Goal: Information Seeking & Learning: Learn about a topic

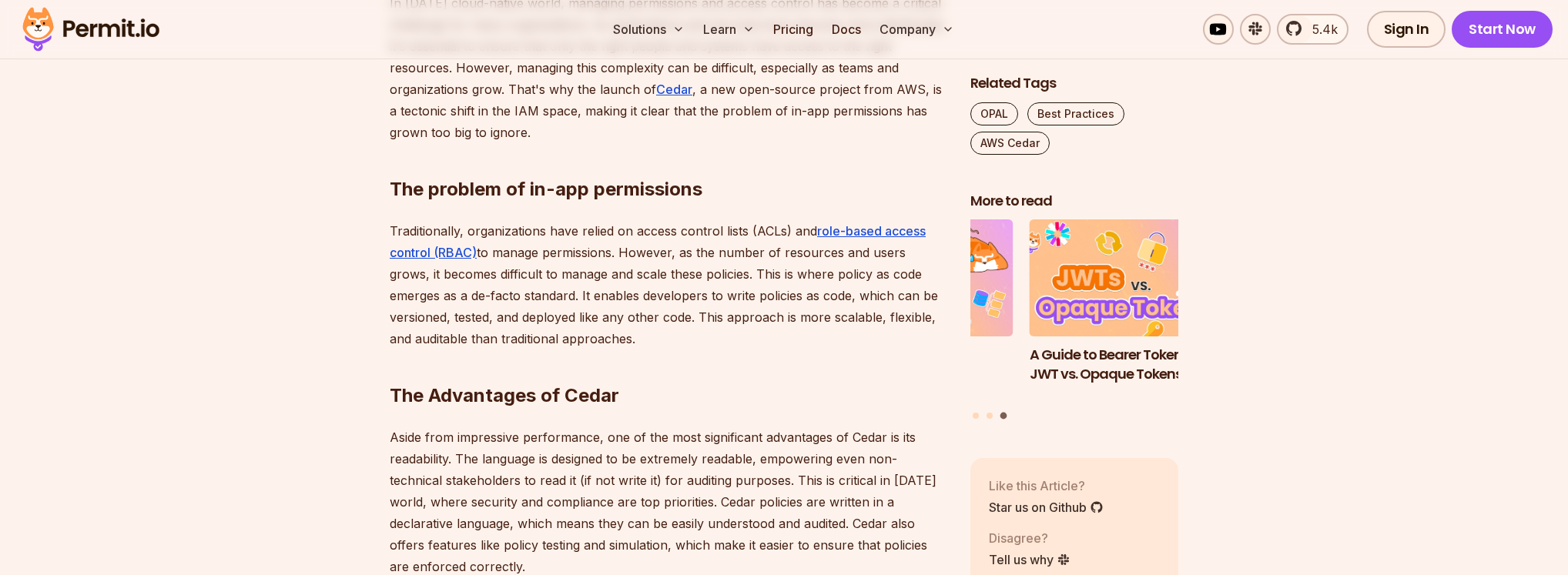
scroll to position [1007, 0]
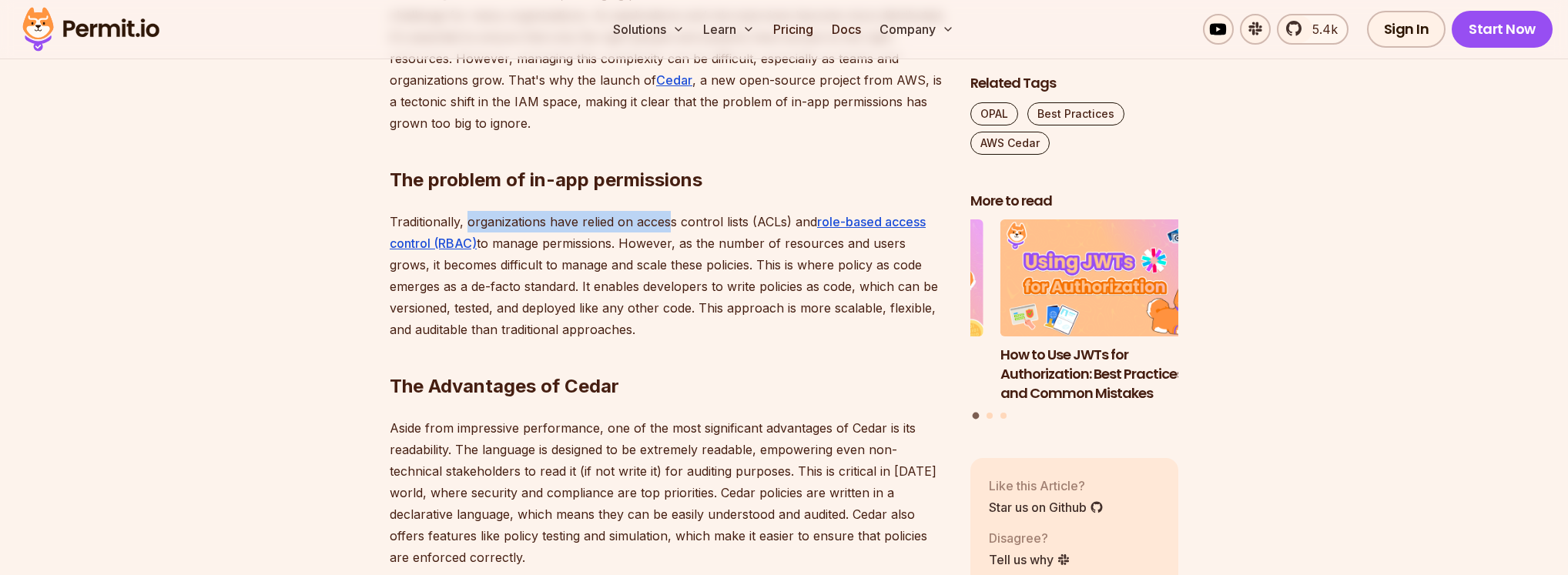
drag, startPoint x: 519, startPoint y: 424, endPoint x: 742, endPoint y: 424, distance: 223.0
click at [742, 340] on p "Traditionally, organizations have relied on access control lists (ACLs) and rol…" at bounding box center [667, 276] width 556 height 130
click at [756, 340] on p "Traditionally, organizations have relied on access control lists (ACLs) and rol…" at bounding box center [667, 276] width 556 height 130
drag, startPoint x: 688, startPoint y: 452, endPoint x: 784, endPoint y: 454, distance: 96.0
click at [781, 340] on p "Traditionally, organizations have relied on access control lists (ACLs) and rol…" at bounding box center [667, 276] width 556 height 130
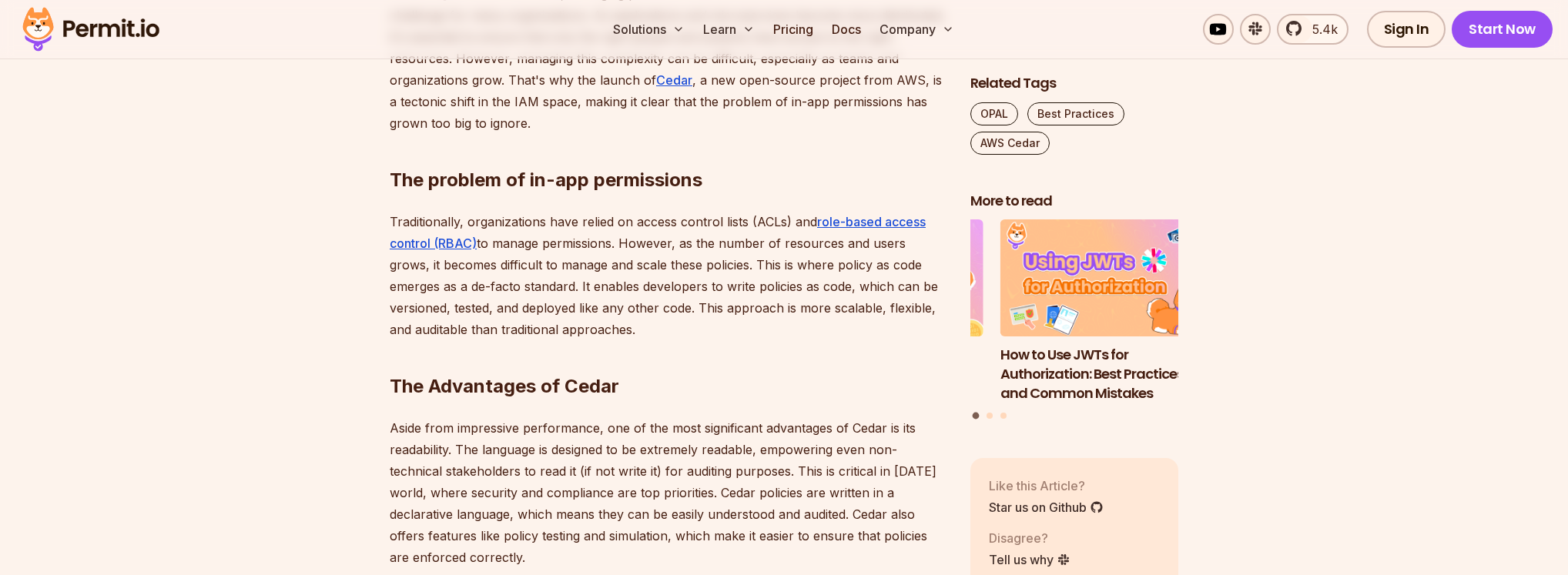
click at [809, 340] on p "Traditionally, organizations have relied on access control lists (ACLs) and rol…" at bounding box center [667, 276] width 556 height 130
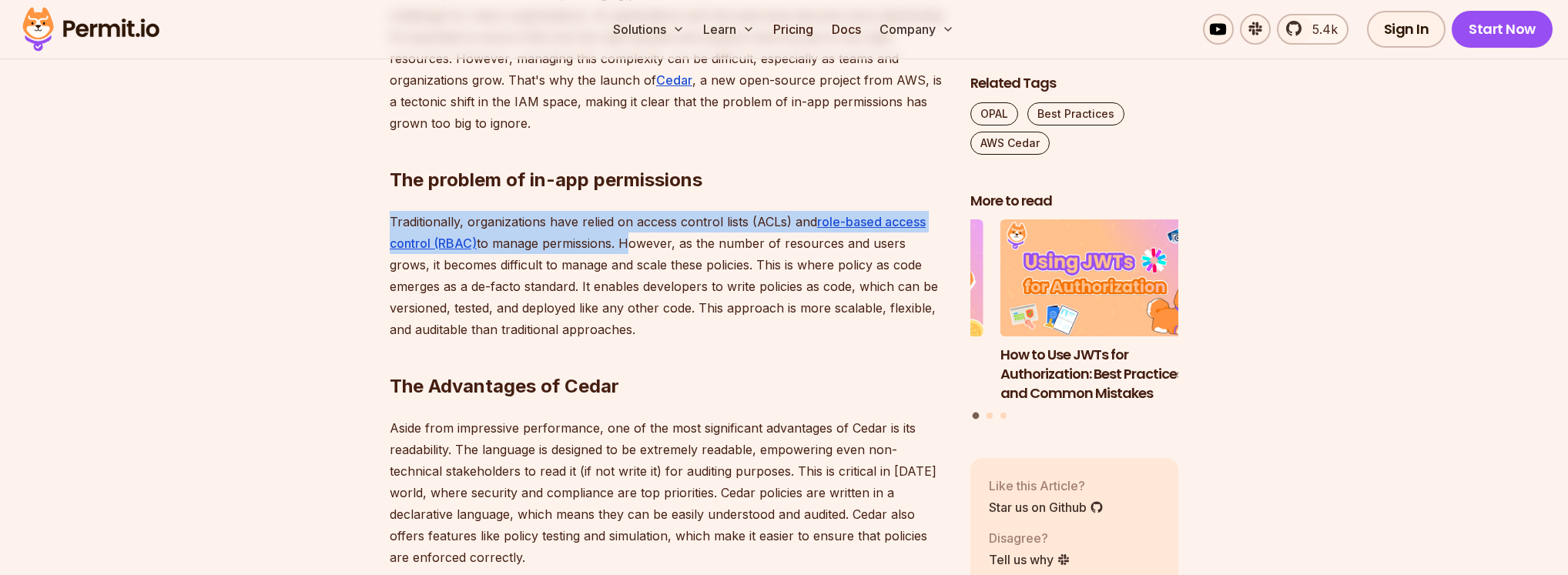
drag, startPoint x: 819, startPoint y: 451, endPoint x: 361, endPoint y: 419, distance: 459.1
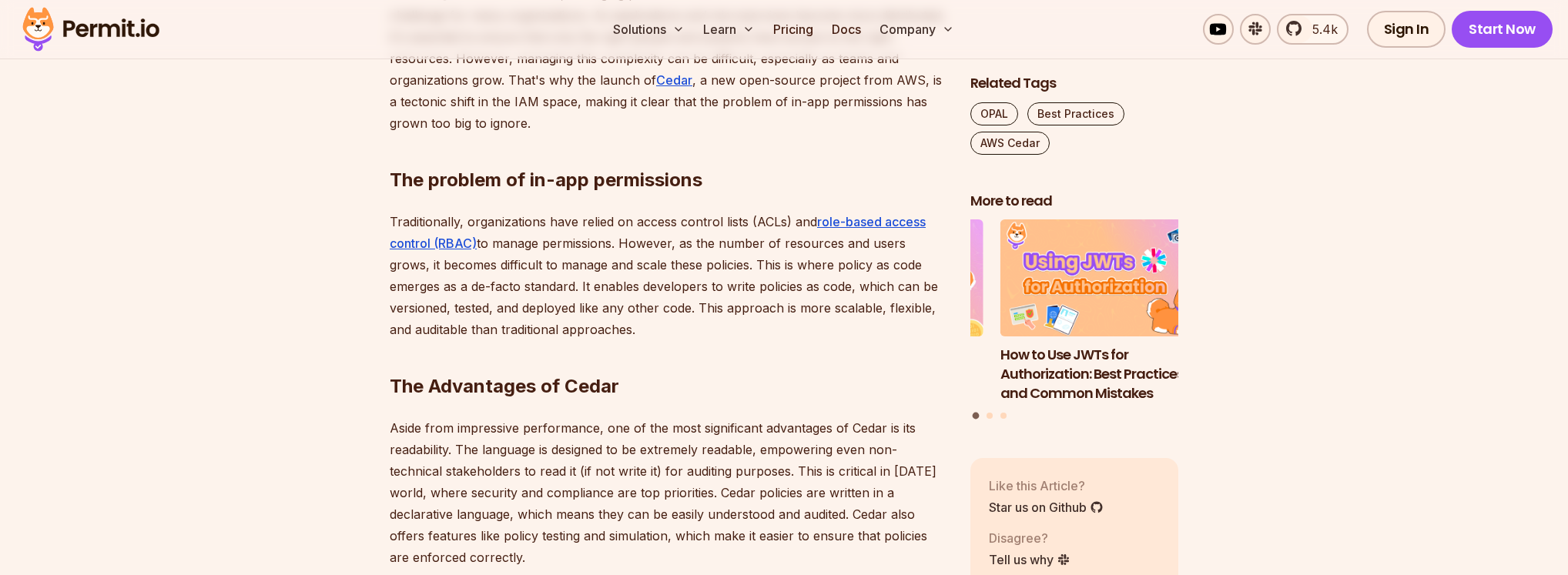
drag, startPoint x: 931, startPoint y: 449, endPoint x: 895, endPoint y: 453, distance: 36.2
click at [931, 340] on p "Traditionally, organizations have relied on access control lists (ACLs) and rol…" at bounding box center [667, 276] width 556 height 130
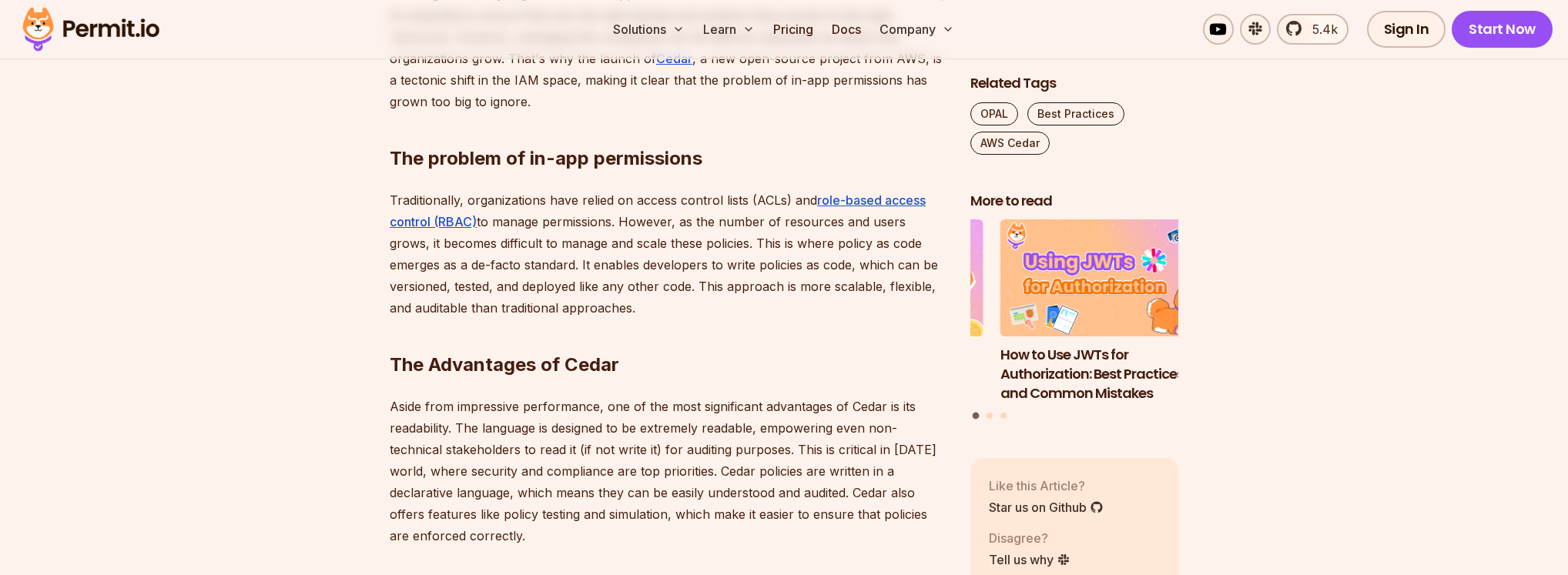
scroll to position [1073, 0]
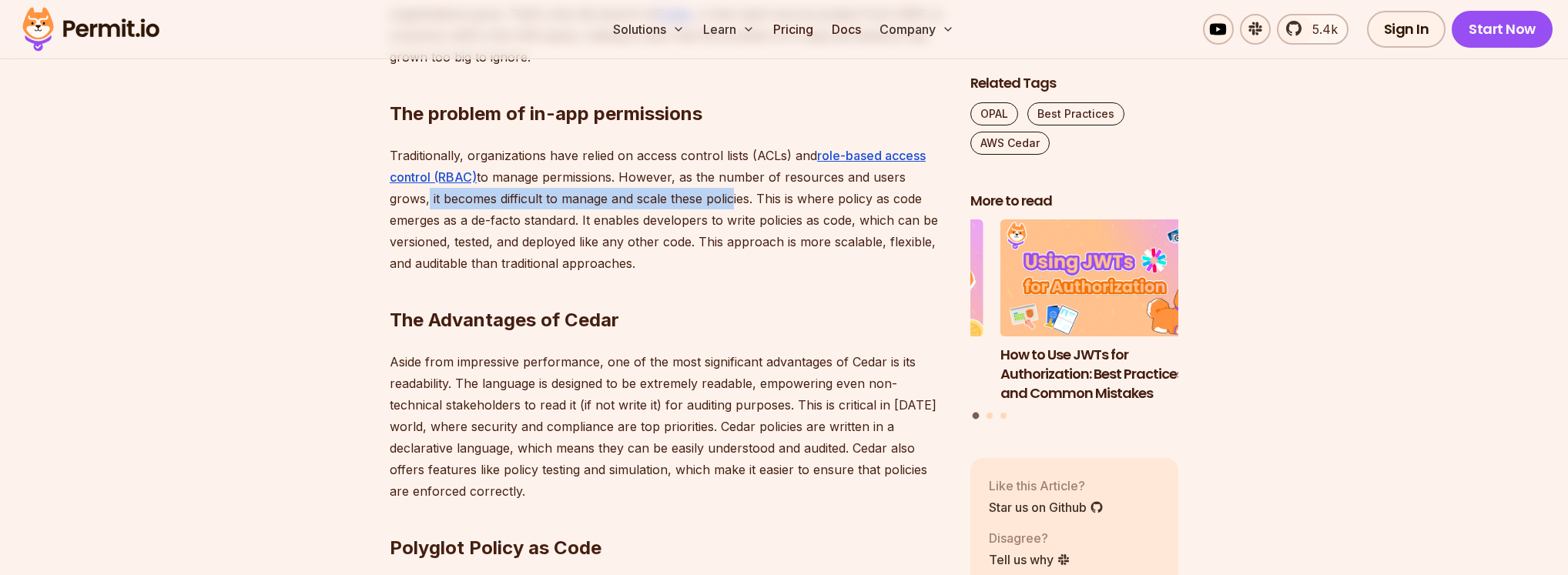
drag, startPoint x: 664, startPoint y: 410, endPoint x: 503, endPoint y: 437, distance: 163.2
click at [502, 274] on p "Traditionally, organizations have relied on access control lists (ACLs) and rol…" at bounding box center [667, 209] width 556 height 130
click at [543, 274] on p "Traditionally, organizations have relied on access control lists (ACLs) and rol…" at bounding box center [667, 209] width 556 height 130
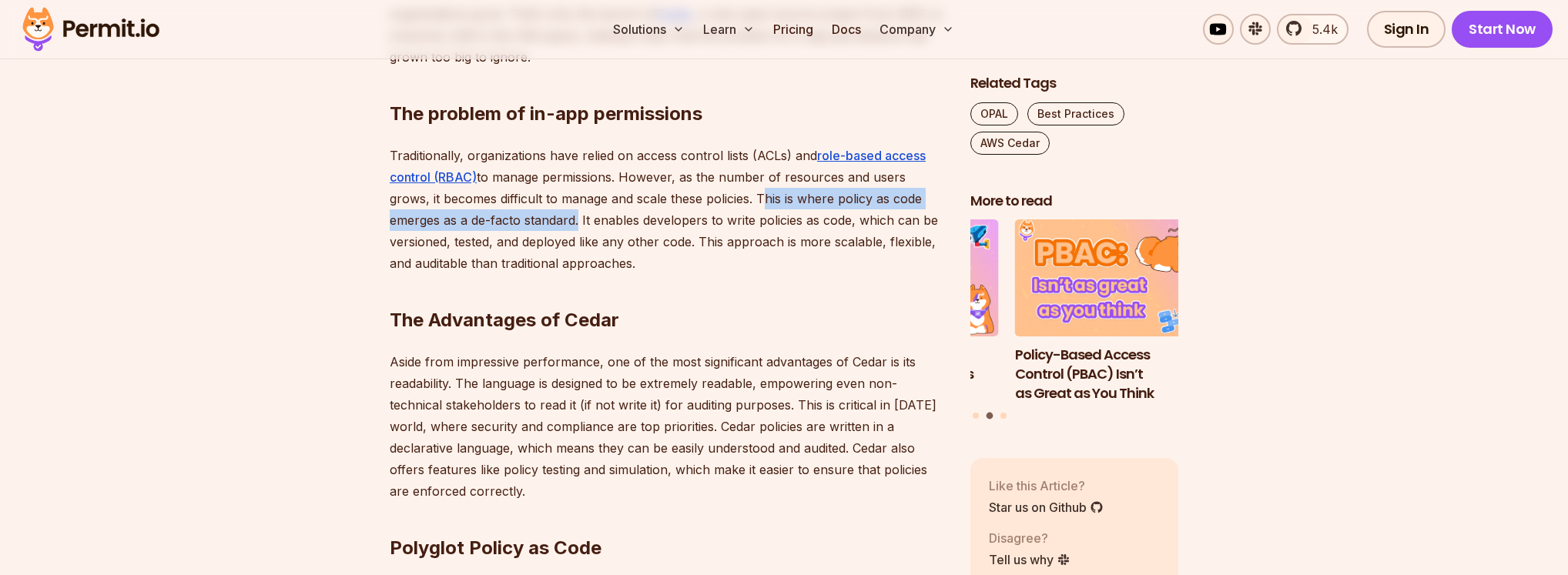
drag, startPoint x: 677, startPoint y: 444, endPoint x: 453, endPoint y: 458, distance: 224.4
click at [453, 274] on p "Traditionally, organizations have relied on access control lists (ACLs) and rol…" at bounding box center [667, 209] width 556 height 130
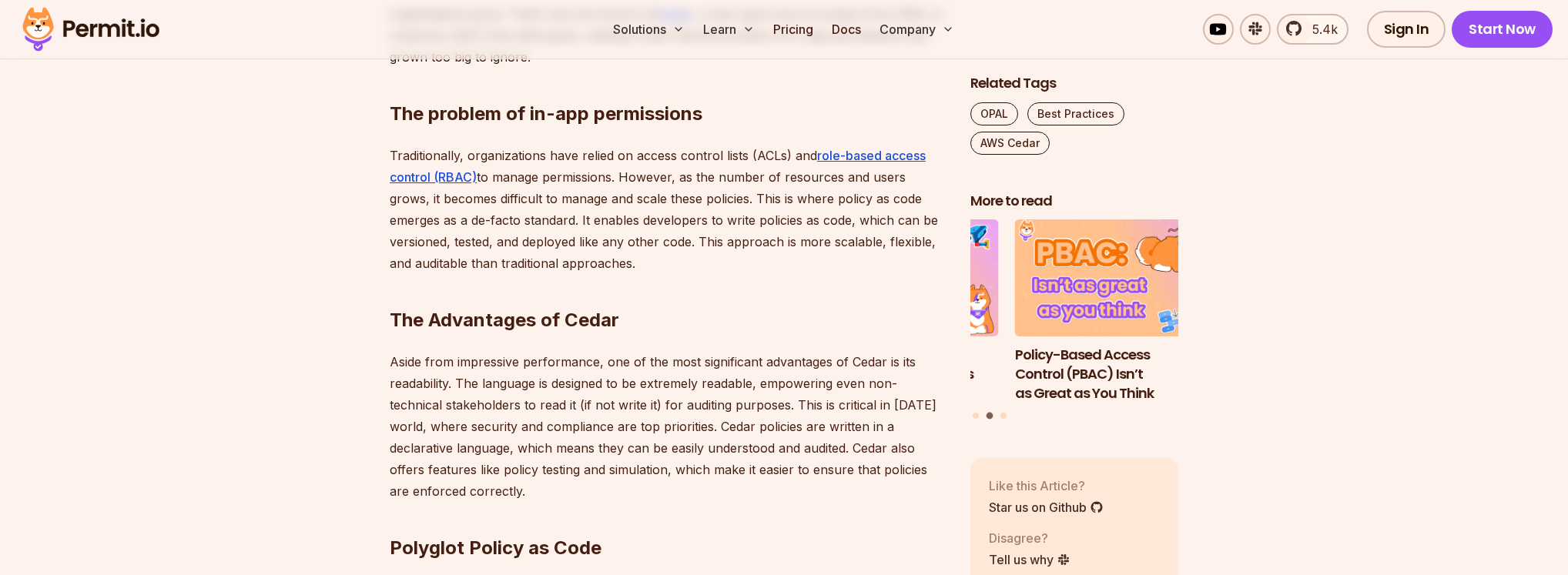
click at [466, 274] on p "Traditionally, organizations have relied on access control lists (ACLs) and rol…" at bounding box center [667, 209] width 556 height 130
drag, startPoint x: 463, startPoint y: 465, endPoint x: 798, endPoint y: 465, distance: 335.0
click at [798, 274] on p "Traditionally, organizations have relied on access control lists (ACLs) and rol…" at bounding box center [667, 209] width 556 height 130
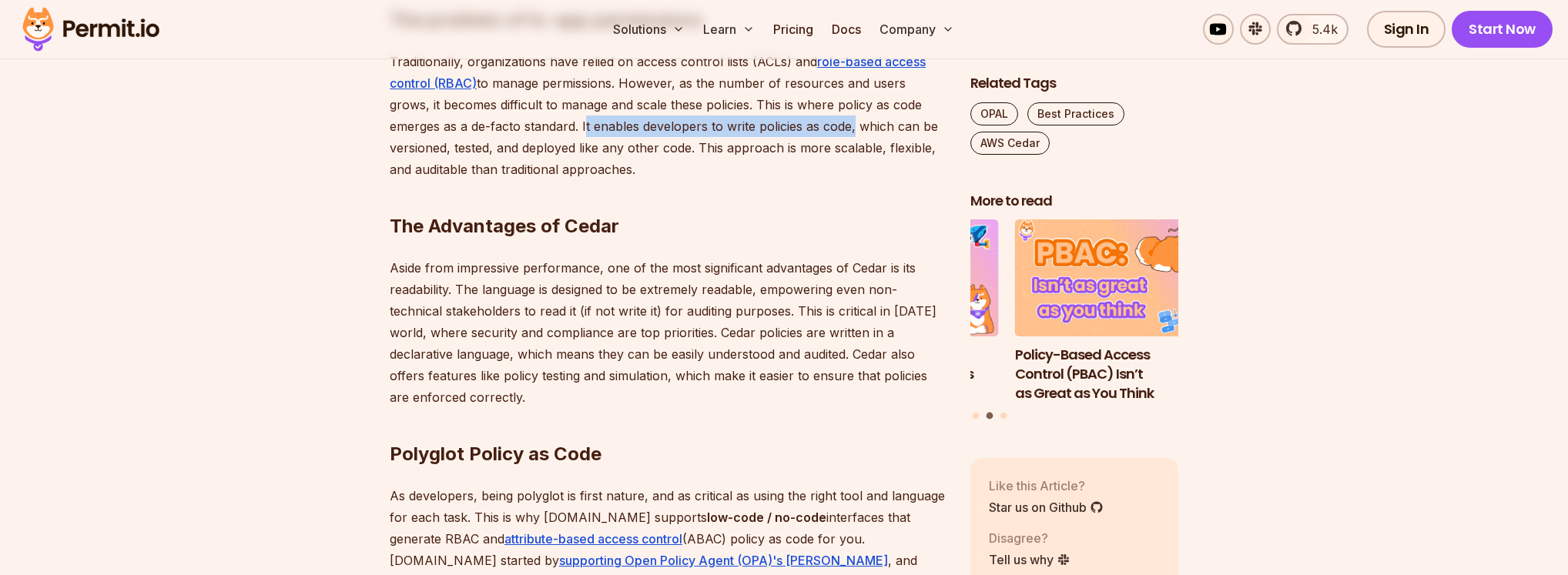
scroll to position [1214, 0]
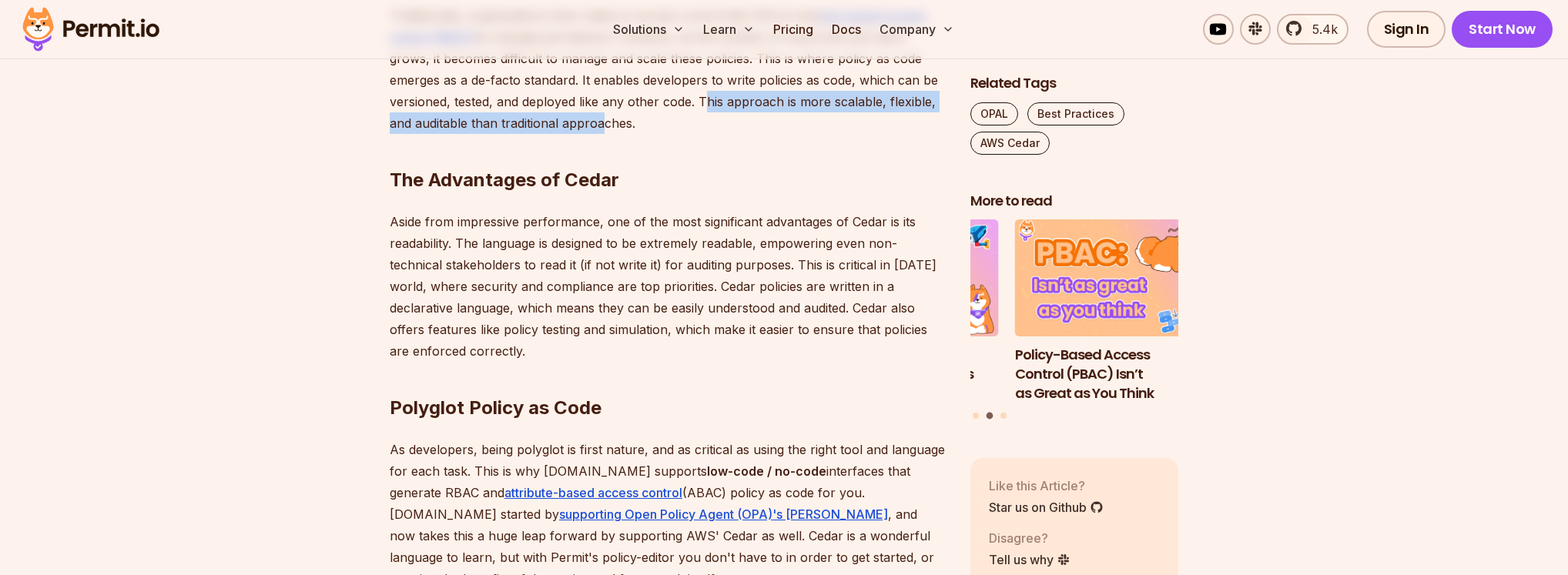
drag, startPoint x: 777, startPoint y: 351, endPoint x: 784, endPoint y: 373, distance: 23.1
click at [777, 134] on p "Traditionally, organizations have relied on access control lists (ACLs) and rol…" at bounding box center [667, 69] width 556 height 130
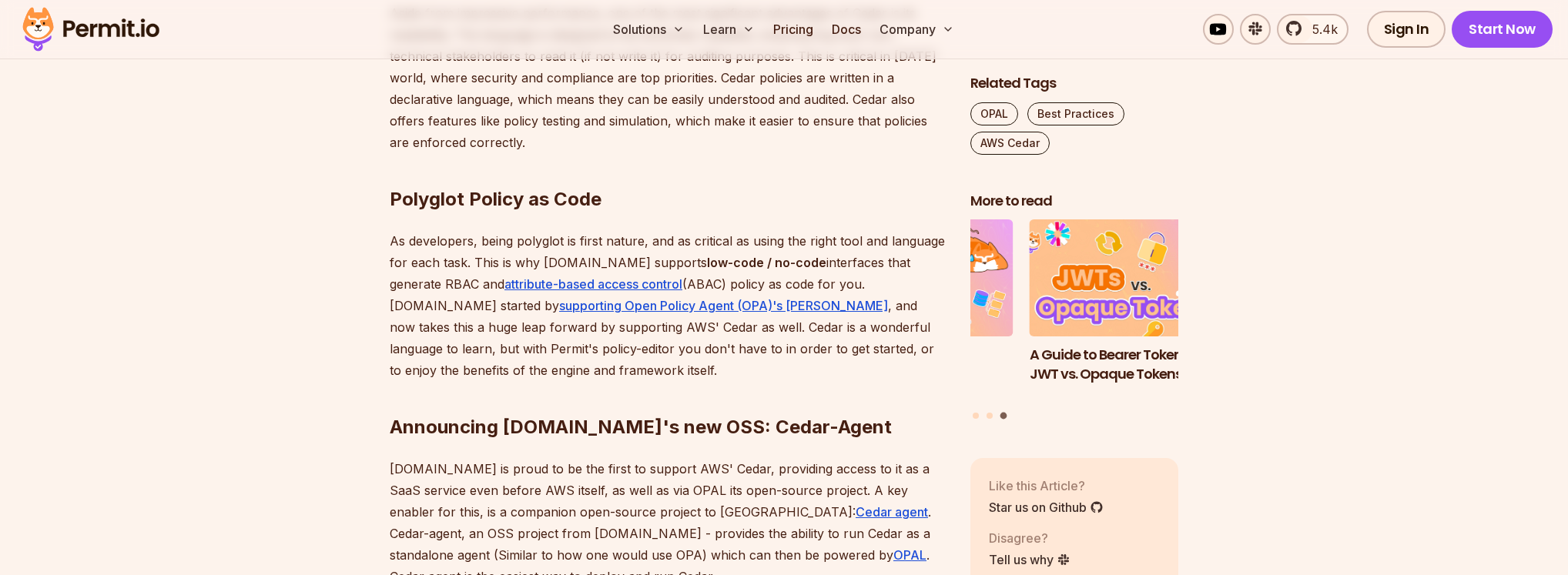
scroll to position [1430, 0]
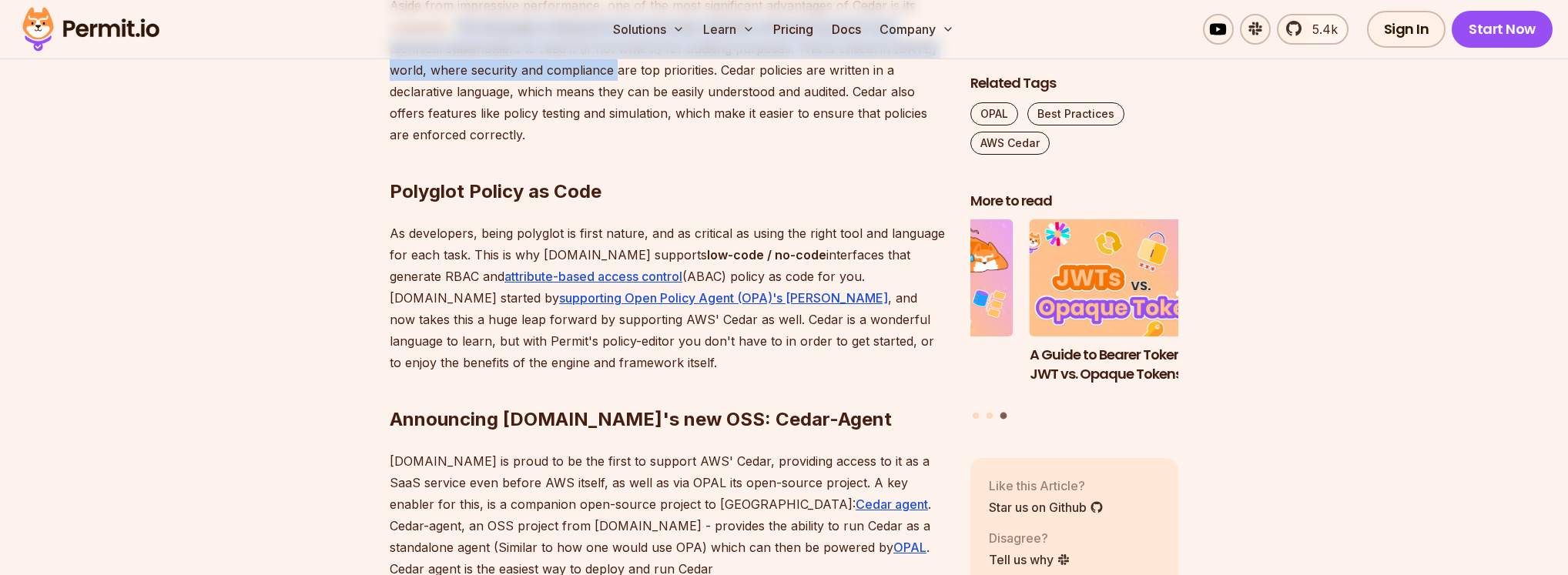
drag, startPoint x: 580, startPoint y: 312, endPoint x: 577, endPoint y: 386, distance: 74.1
click at [573, 145] on p "Aside from impressive performance, one of the most significant advantages of Ce…" at bounding box center [667, 70] width 556 height 151
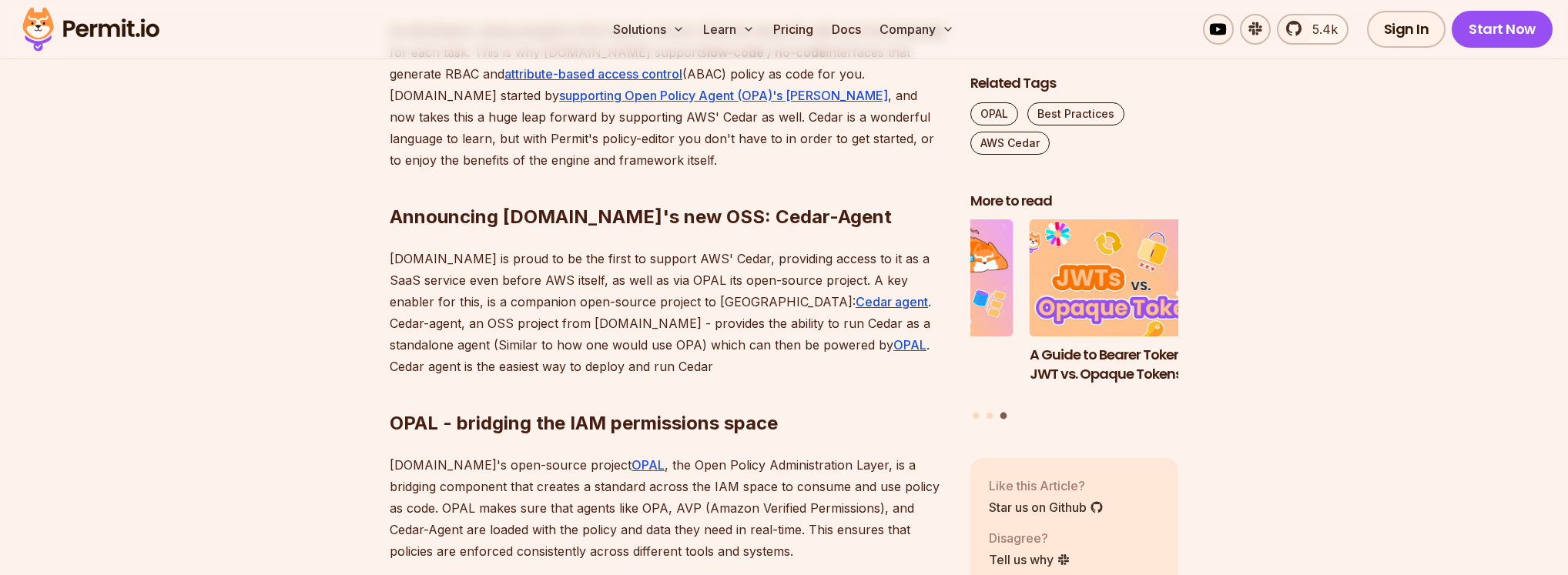
scroll to position [1688, 0]
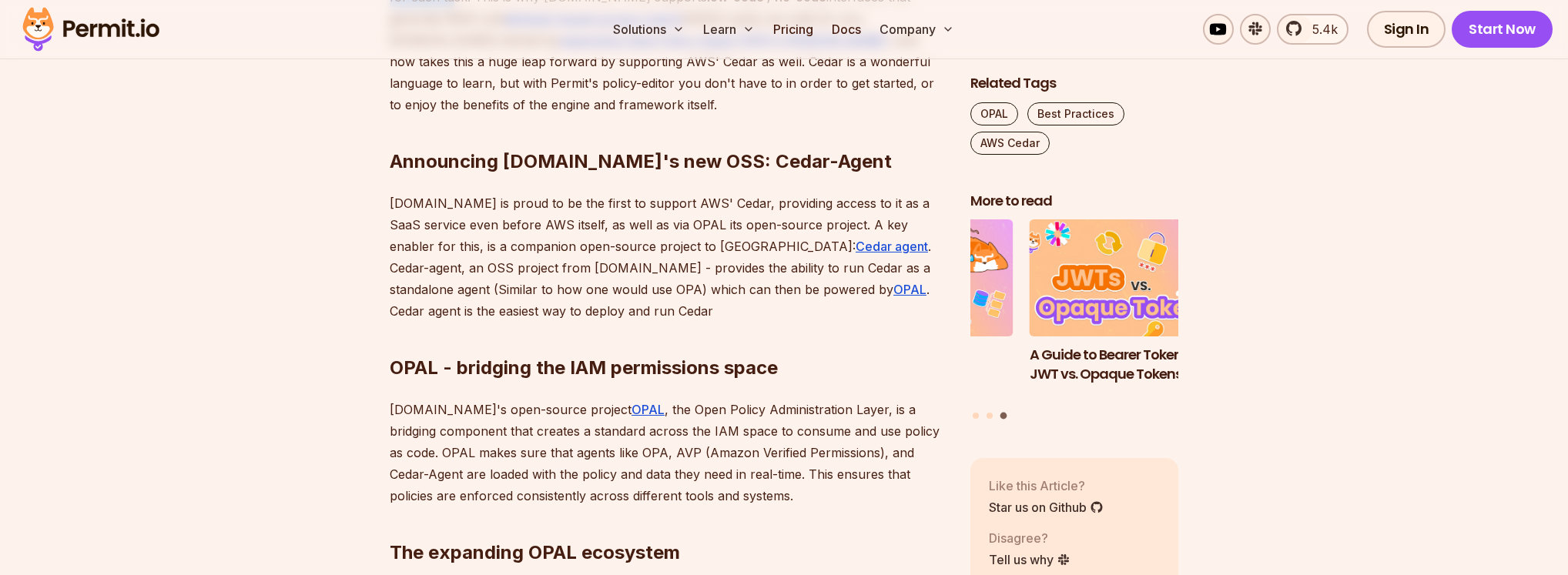
drag, startPoint x: 504, startPoint y: 340, endPoint x: 639, endPoint y: 367, distance: 137.7
click at [639, 116] on p "As developers, being polyglot is first nature, and as critical as using the rig…" at bounding box center [667, 40] width 556 height 151
click at [677, 116] on p "As developers, being polyglot is first nature, and as critical as using the rig…" at bounding box center [667, 40] width 556 height 151
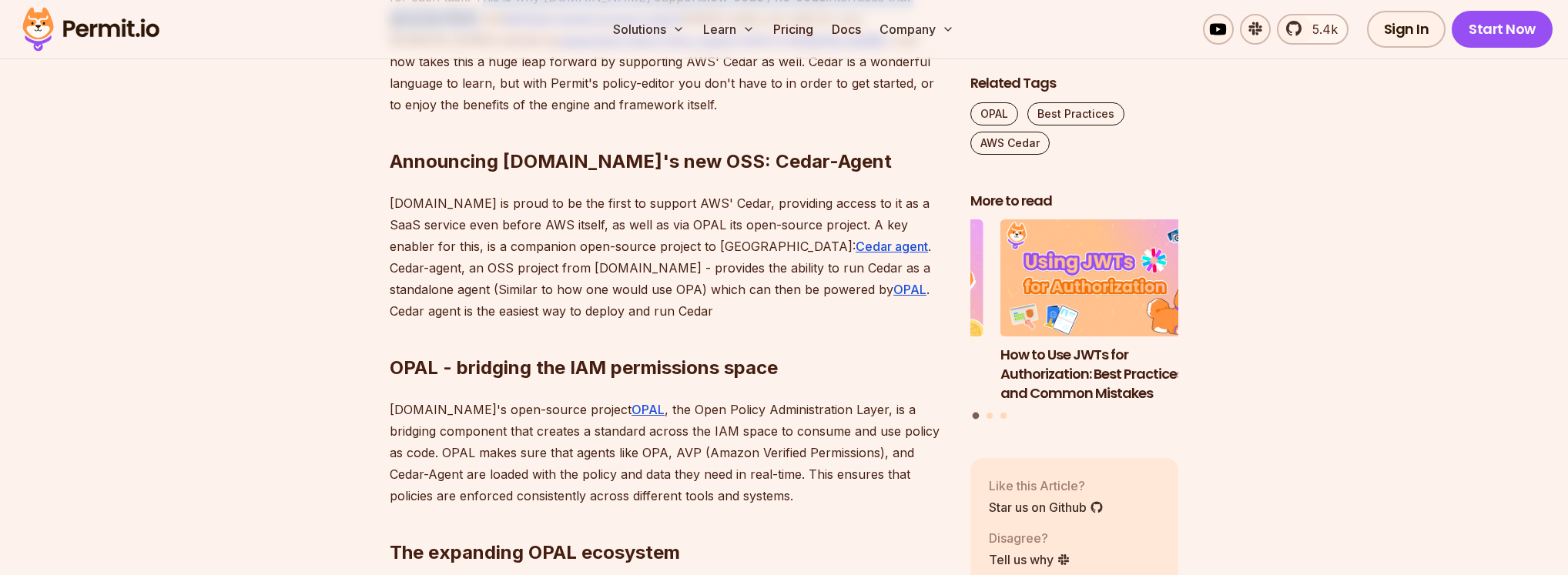
drag, startPoint x: 715, startPoint y: 370, endPoint x: 750, endPoint y: 392, distance: 41.3
click at [716, 116] on p "As developers, being polyglot is first nature, and as critical as using the rig…" at bounding box center [667, 40] width 556 height 151
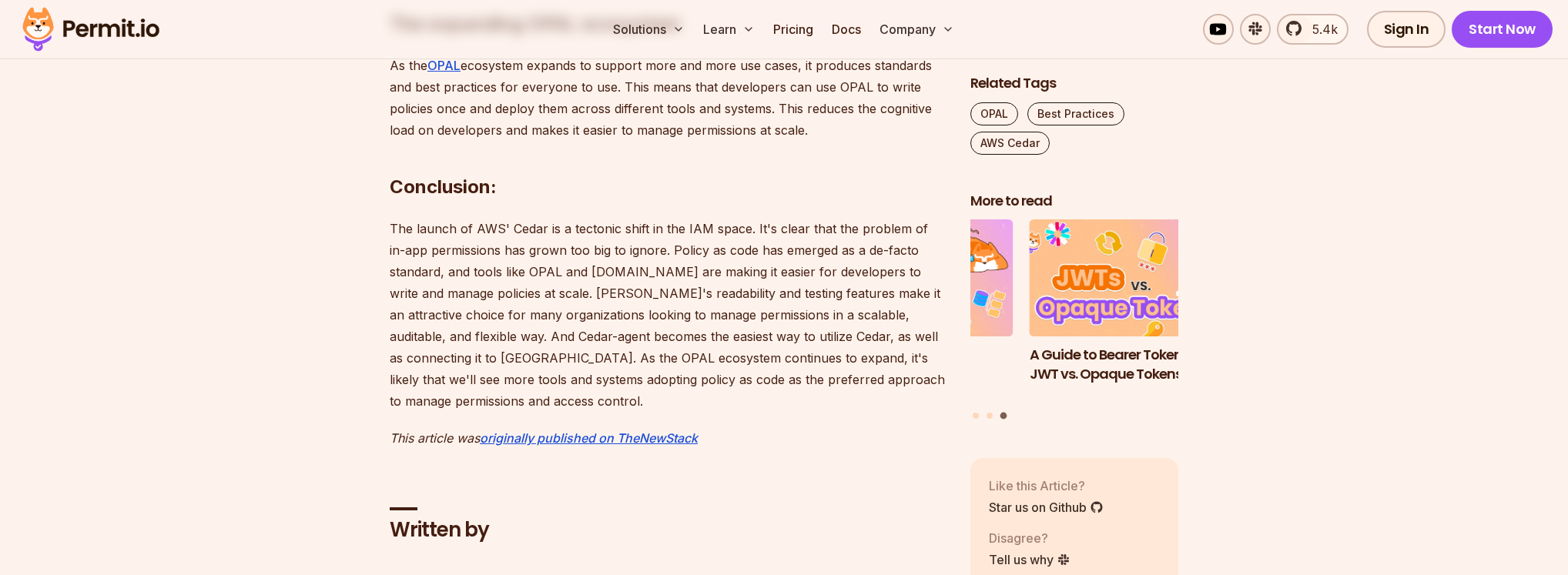
scroll to position [2251, 0]
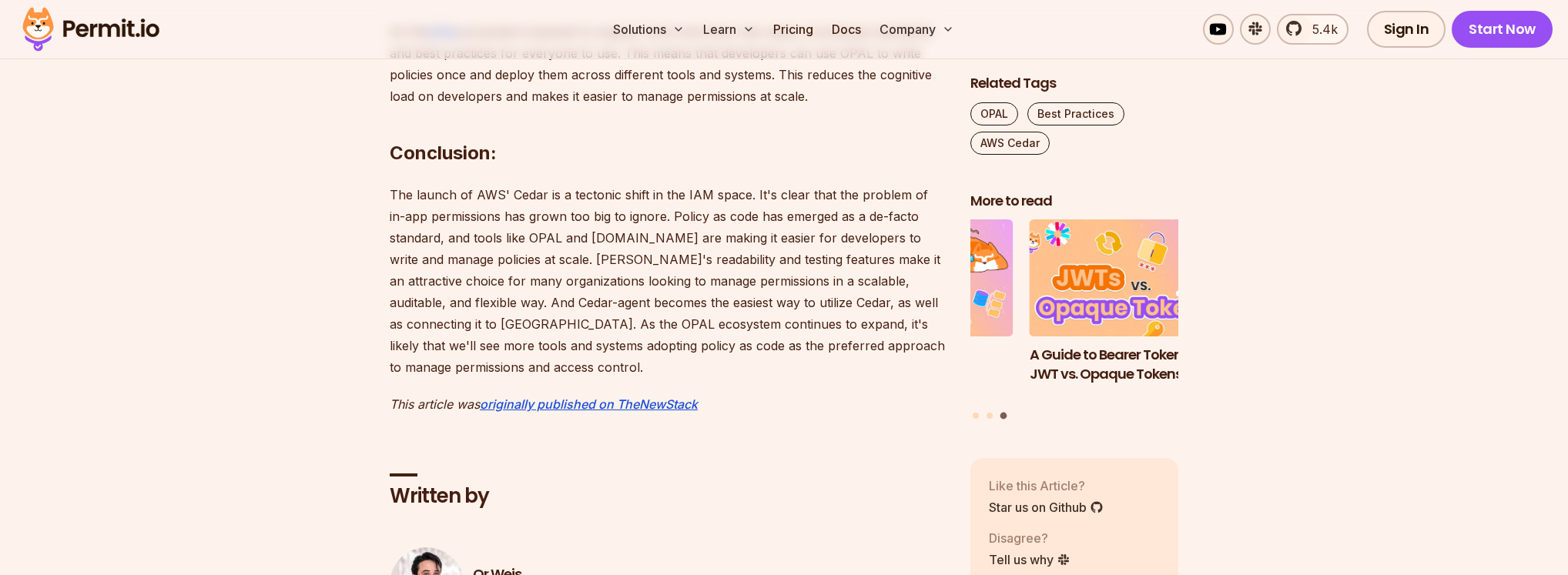
drag, startPoint x: 699, startPoint y: 374, endPoint x: 781, endPoint y: 374, distance: 82.0
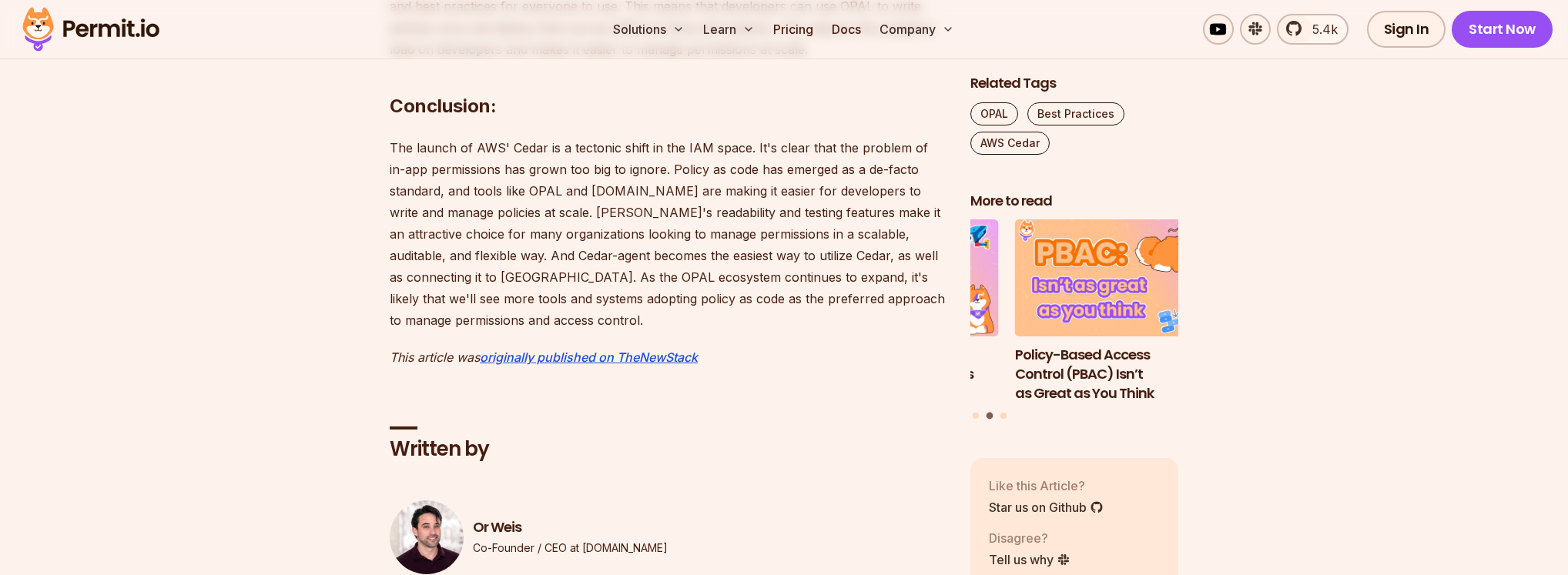
drag, startPoint x: 459, startPoint y: 351, endPoint x: 714, endPoint y: 356, distance: 255.0
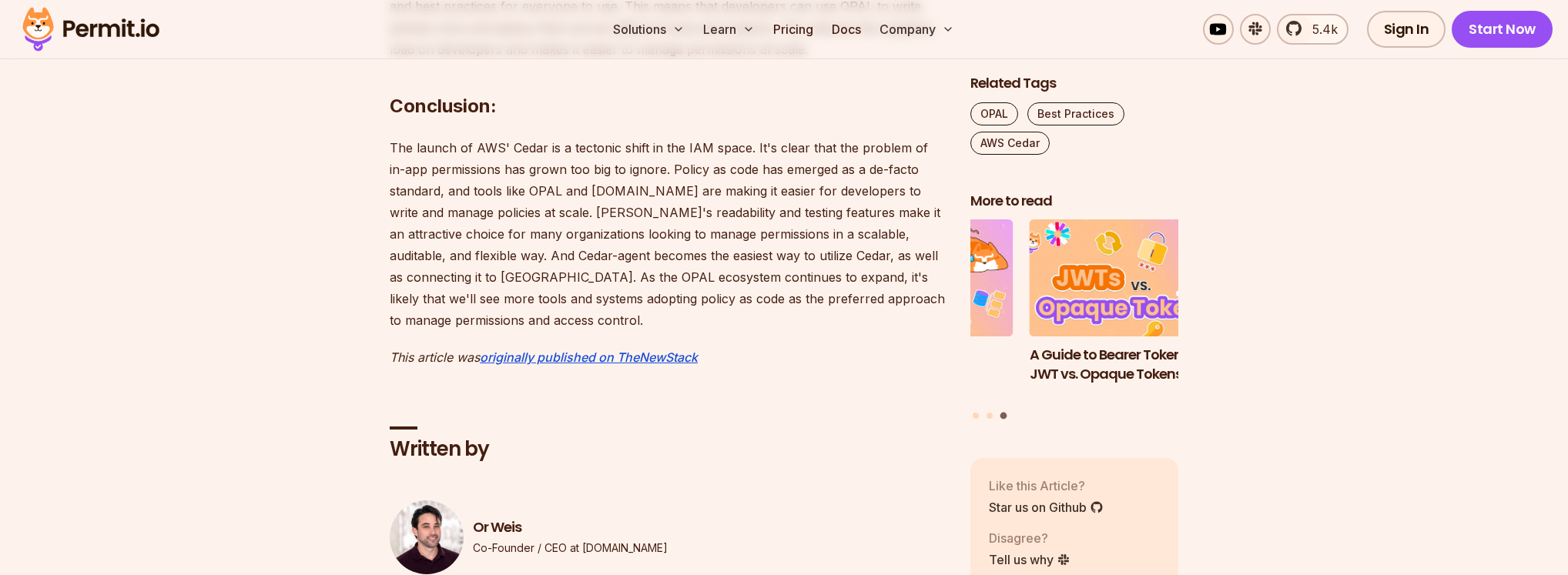
drag, startPoint x: 702, startPoint y: 379, endPoint x: 731, endPoint y: 435, distance: 63.1
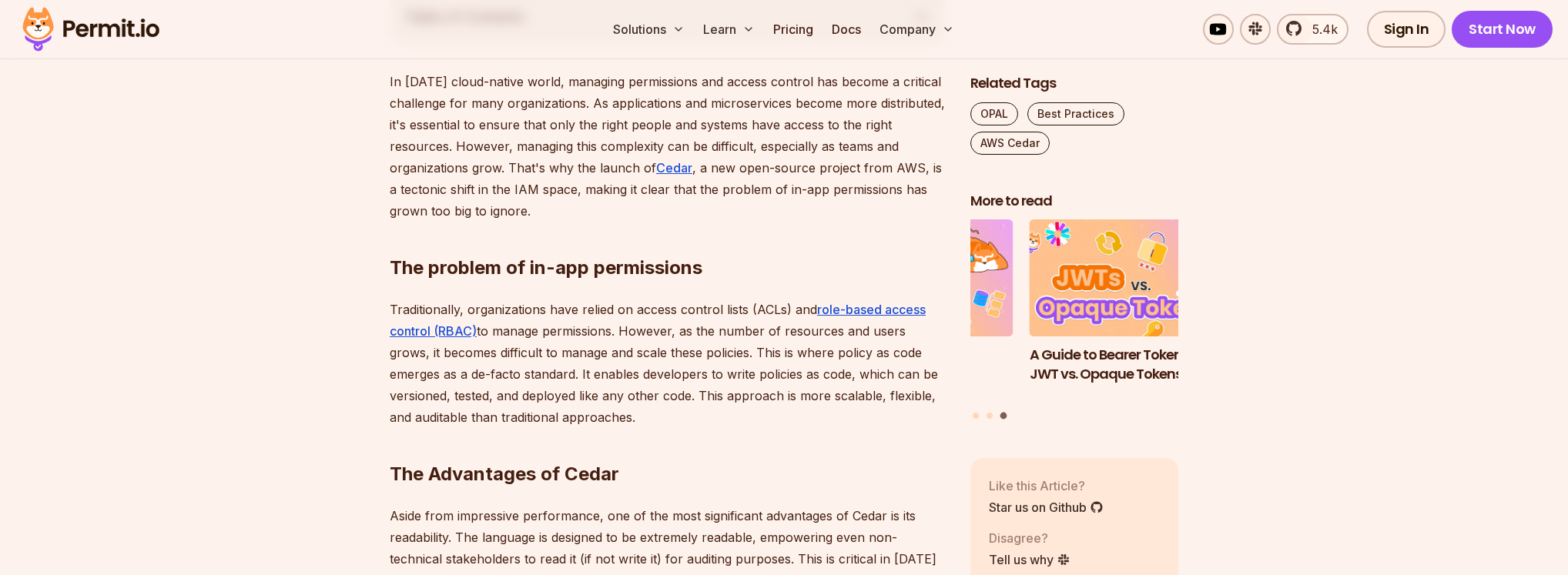
scroll to position [0, 0]
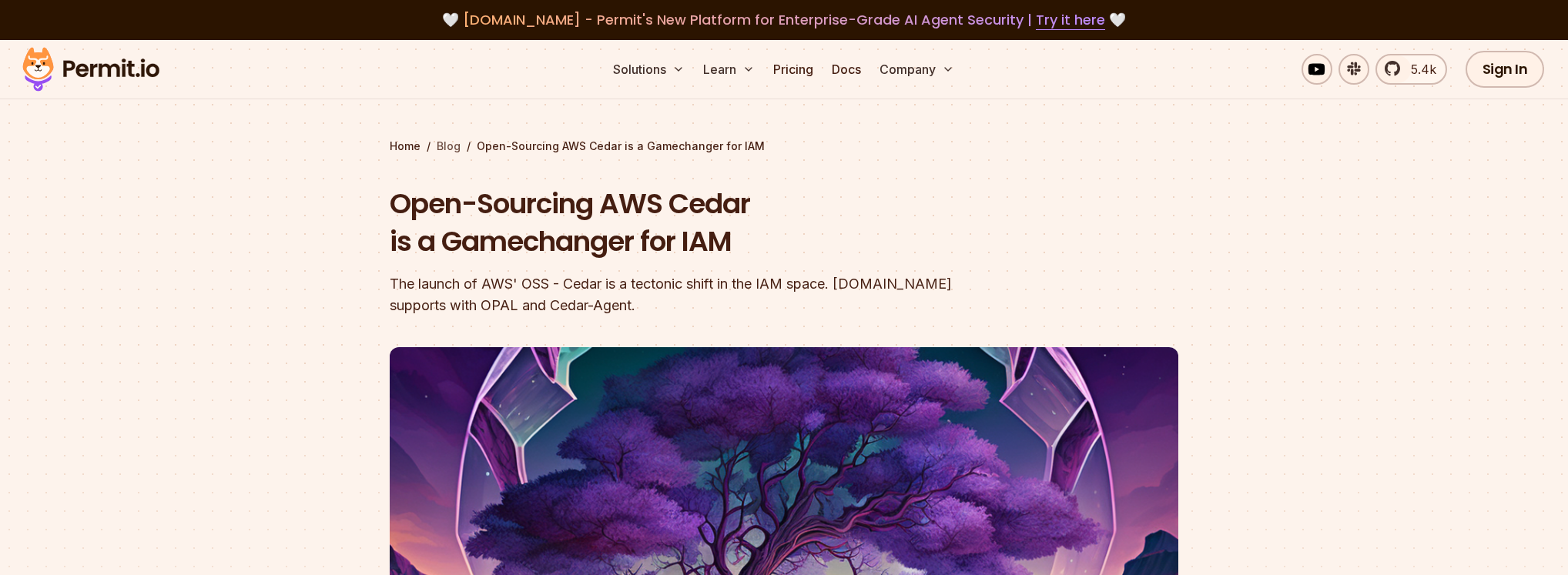
click at [451, 154] on link "Blog" at bounding box center [448, 146] width 23 height 16
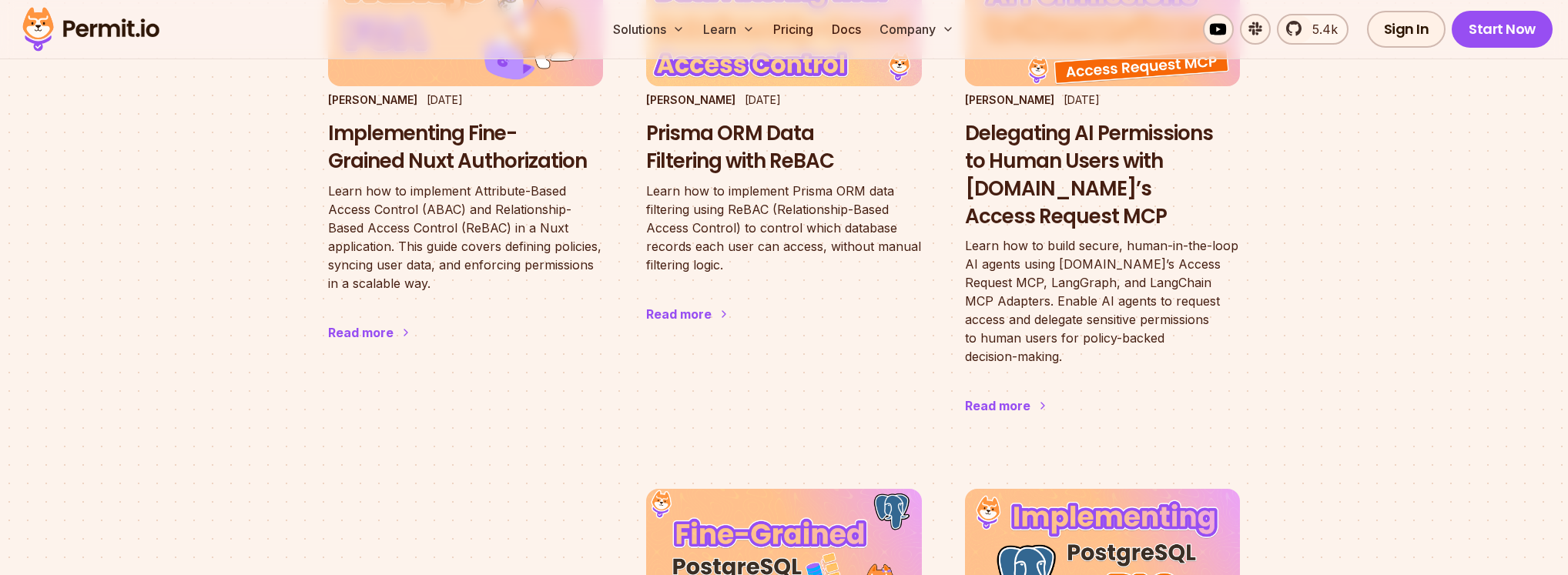
scroll to position [1766, 0]
